Goal: Book appointment/travel/reservation

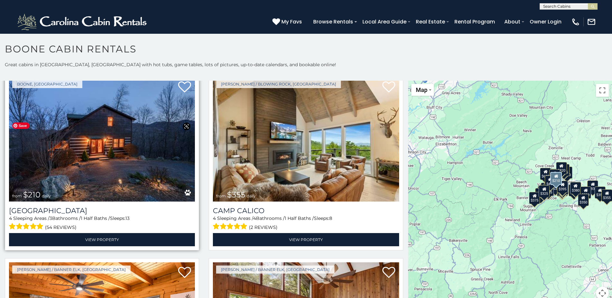
scroll to position [2259, 0]
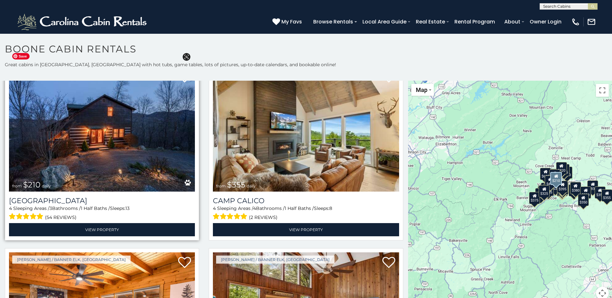
click at [82, 149] on img at bounding box center [102, 129] width 186 height 125
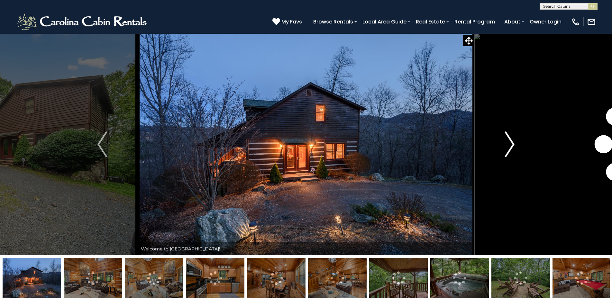
click at [511, 144] on img "Next" at bounding box center [510, 145] width 10 height 26
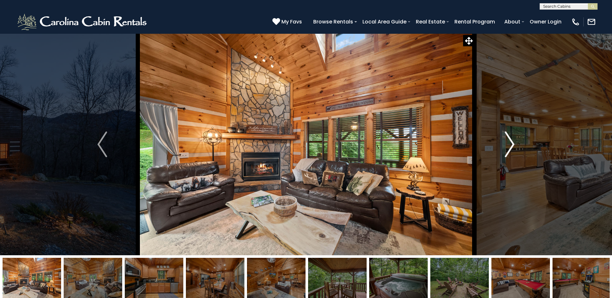
click at [512, 143] on img "Next" at bounding box center [510, 145] width 10 height 26
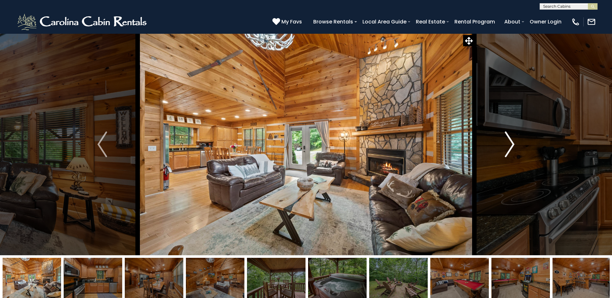
click at [512, 143] on img "Next" at bounding box center [510, 145] width 10 height 26
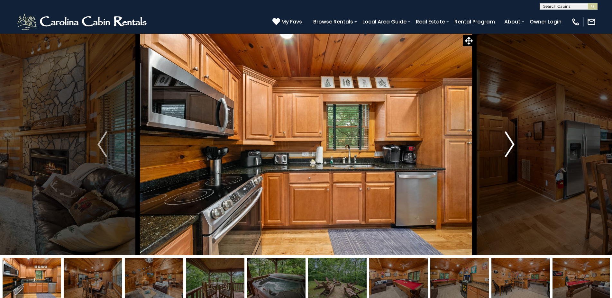
click at [512, 143] on img "Next" at bounding box center [510, 145] width 10 height 26
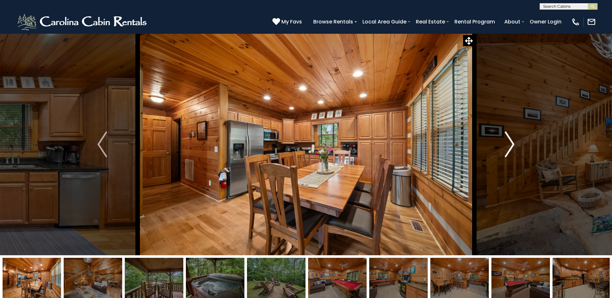
click at [512, 143] on img "Next" at bounding box center [510, 145] width 10 height 26
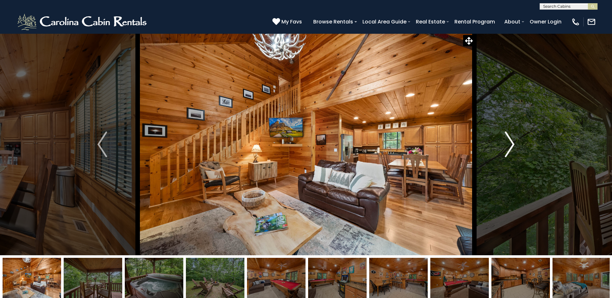
click at [512, 143] on img "Next" at bounding box center [510, 145] width 10 height 26
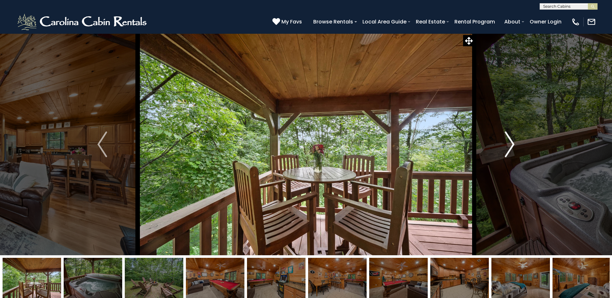
click at [512, 143] on img "Next" at bounding box center [510, 145] width 10 height 26
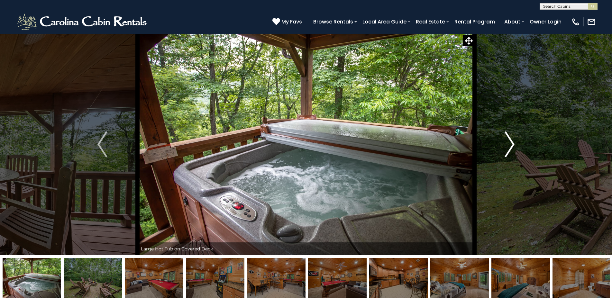
click at [512, 143] on img "Next" at bounding box center [510, 145] width 10 height 26
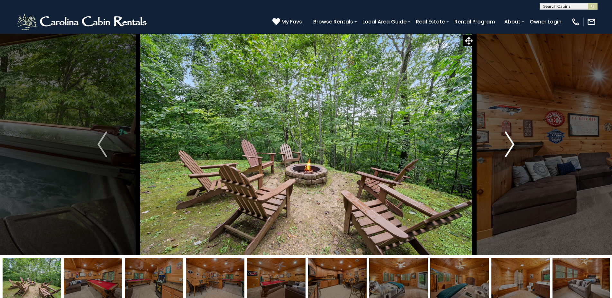
click at [512, 143] on img "Next" at bounding box center [510, 145] width 10 height 26
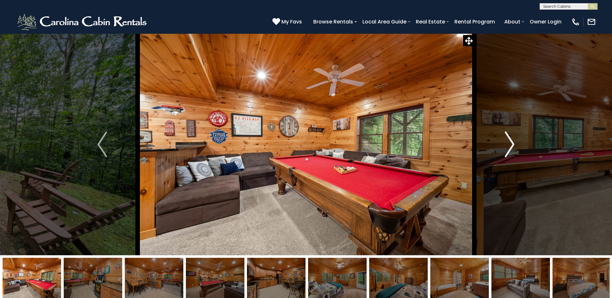
click at [512, 143] on img "Next" at bounding box center [510, 145] width 10 height 26
